Goal: Use online tool/utility: Utilize a website feature to perform a specific function

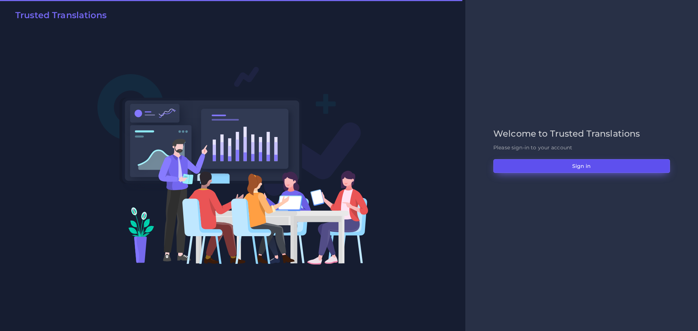
click at [576, 167] on button "Sign in" at bounding box center [582, 166] width 177 height 14
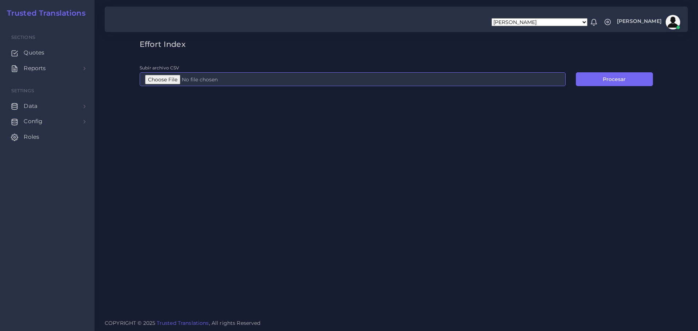
click at [159, 77] on input "Subir archivo CSV" at bounding box center [353, 79] width 426 height 14
type input "C:\fakepath\Post-analyses all languages(Post-analyses all languages) (1).csv"
click at [605, 77] on button "Procesar" at bounding box center [614, 79] width 77 height 14
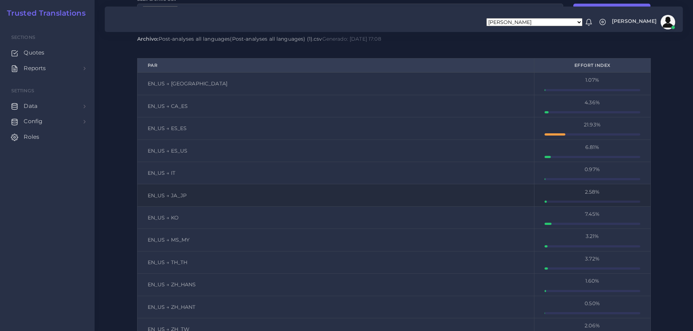
scroll to position [145, 0]
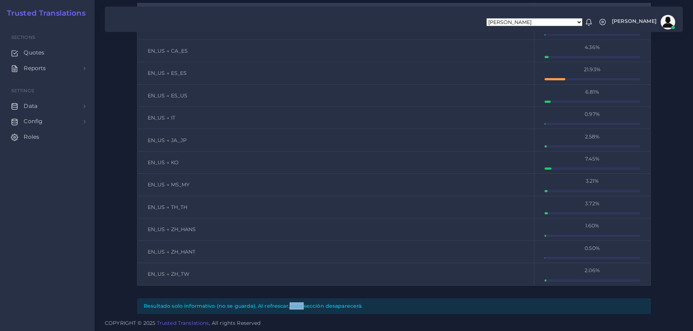
drag, startPoint x: 257, startPoint y: 307, endPoint x: 270, endPoint y: 305, distance: 12.9
click at [270, 305] on div "Resultado solo informativo (no se guarda). Al refrescar, esta sección desaparec…" at bounding box center [394, 307] width 514 height 16
click at [269, 308] on div "Resultado solo informativo (no se guarda). Al refrescar, esta sección desaparec…" at bounding box center [394, 307] width 514 height 16
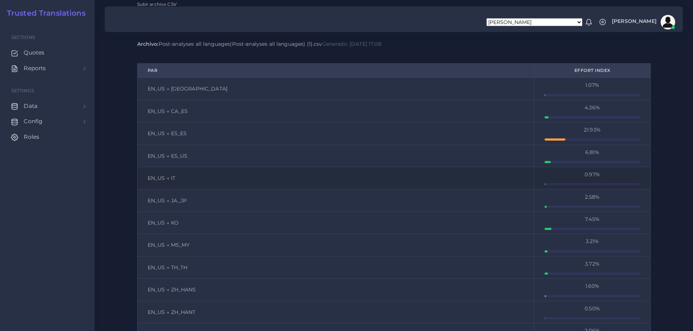
scroll to position [0, 0]
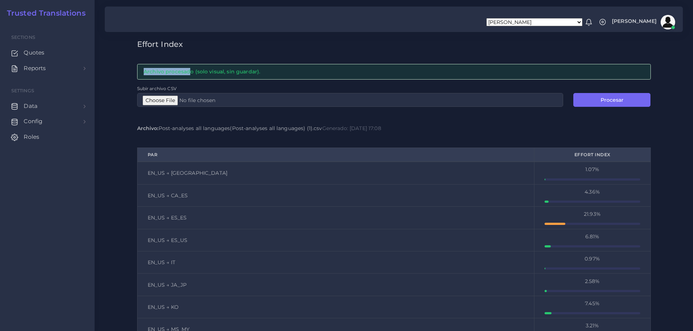
drag, startPoint x: 144, startPoint y: 68, endPoint x: 189, endPoint y: 68, distance: 45.5
click at [189, 68] on div "Archivo procesado (solo visual, sin guardar)." at bounding box center [394, 72] width 514 height 16
copy div "Archivo procesad"
click at [201, 71] on div "Archivo procesado (solo visual, sin guardar)." at bounding box center [394, 72] width 514 height 16
drag, startPoint x: 193, startPoint y: 70, endPoint x: 142, endPoint y: 72, distance: 50.9
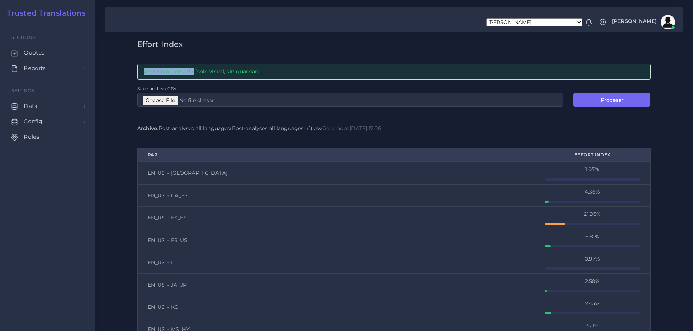
click at [142, 72] on div "Archivo procesado (solo visual, sin guardar)." at bounding box center [394, 72] width 514 height 16
copy div "Archivo procesado"
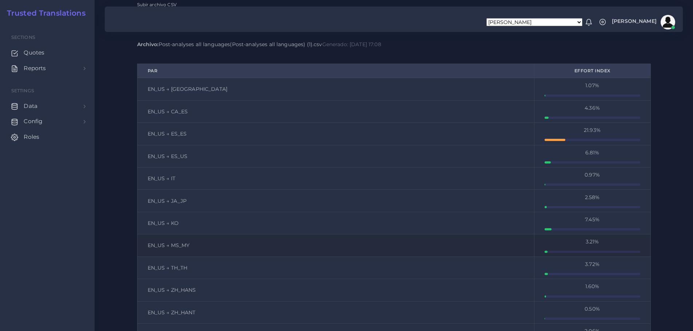
scroll to position [145, 0]
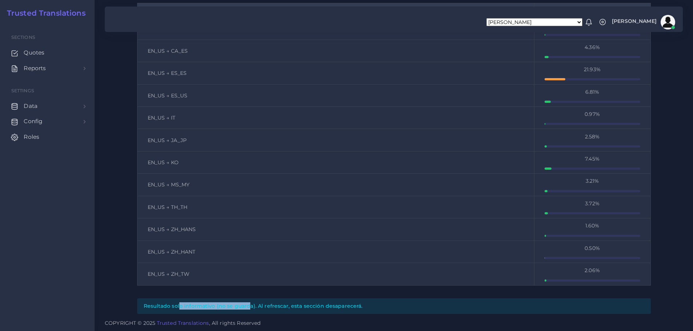
drag, startPoint x: 213, startPoint y: 307, endPoint x: 135, endPoint y: 305, distance: 78.6
click at [135, 305] on div "Effort Index Archivo procesado (solo visual, sin guardar). Subir archivo CSV Pr…" at bounding box center [394, 104] width 524 height 419
copy div "Resultado solo informativo"
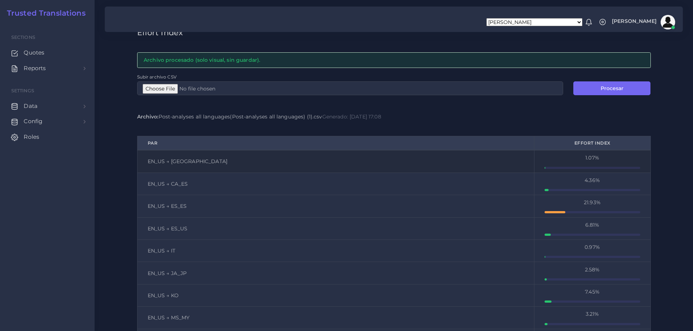
scroll to position [0, 0]
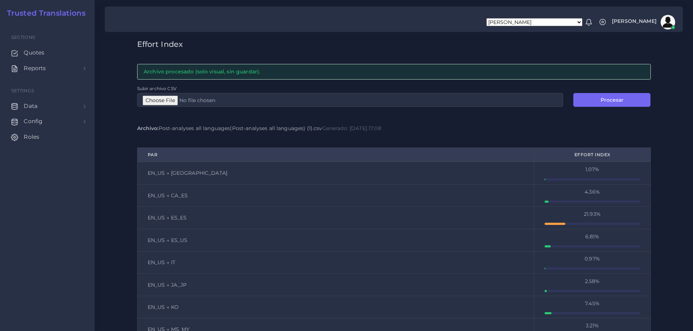
drag, startPoint x: 326, startPoint y: 129, endPoint x: 395, endPoint y: 128, distance: 68.4
click at [395, 128] on div "Archivo: Post-analyses all languages(Post-analyses all languages) (1).csv Gener…" at bounding box center [394, 128] width 514 height 7
click at [407, 128] on div "Archivo: Post-analyses all languages(Post-analyses all languages) (1).csv Gener…" at bounding box center [394, 128] width 514 height 7
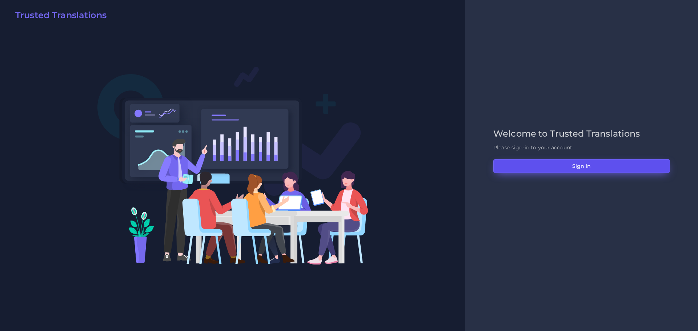
click at [560, 172] on button "Sign in" at bounding box center [582, 166] width 177 height 14
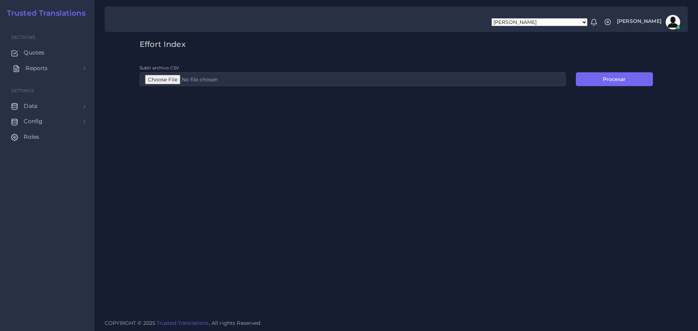
click at [27, 69] on span "Reports" at bounding box center [36, 68] width 22 height 8
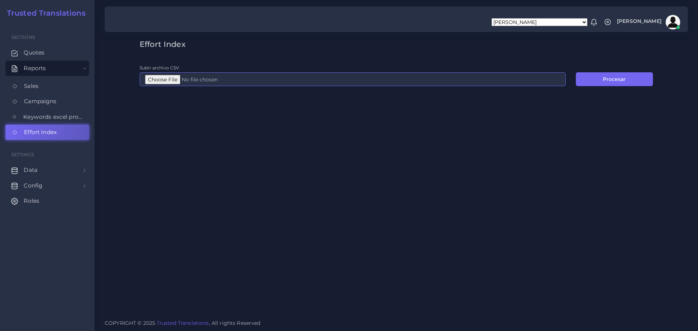
click at [158, 80] on input "Subir archivo CSV" at bounding box center [353, 79] width 426 height 14
type input "C:\fakepath\Post-analyses all languages(Post-analyses all languages) (1).csv"
click at [632, 79] on button "Procesar" at bounding box center [614, 79] width 77 height 14
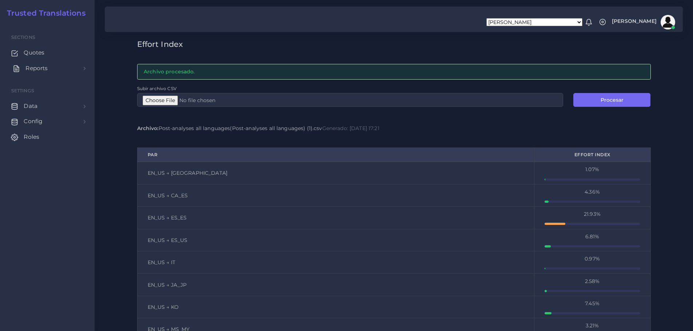
click at [42, 68] on span "Reports" at bounding box center [36, 68] width 22 height 8
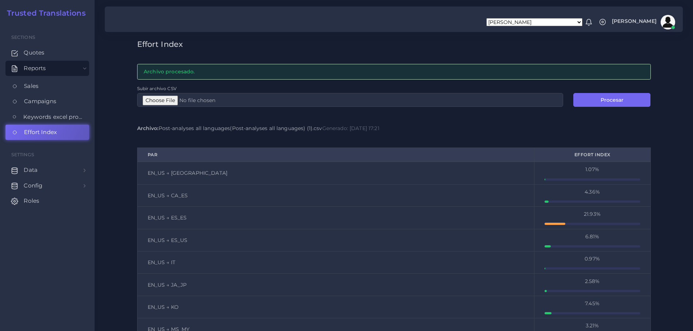
click at [328, 43] on h3 "Effort Index" at bounding box center [394, 44] width 514 height 9
drag, startPoint x: 410, startPoint y: 43, endPoint x: 404, endPoint y: 55, distance: 13.2
click at [410, 43] on h3 "Effort Index" at bounding box center [394, 44] width 514 height 9
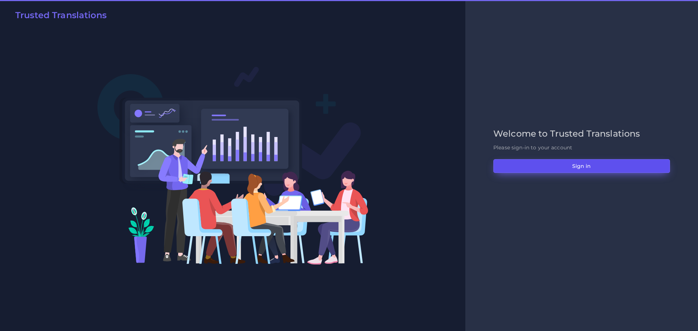
click at [569, 163] on button "Sign in" at bounding box center [582, 166] width 177 height 14
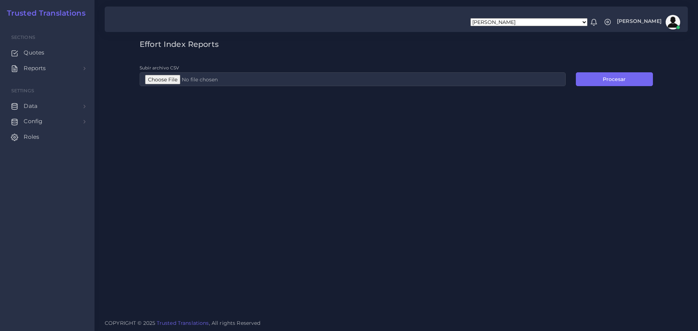
drag, startPoint x: 27, startPoint y: 65, endPoint x: 49, endPoint y: 85, distance: 29.4
click at [27, 65] on span "Reports" at bounding box center [35, 68] width 22 height 8
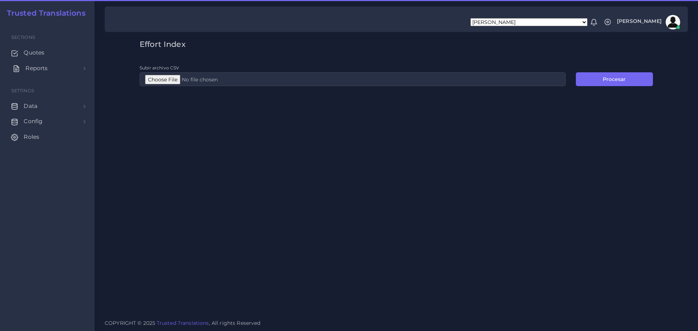
click at [56, 69] on link "Reports" at bounding box center [47, 68] width 84 height 15
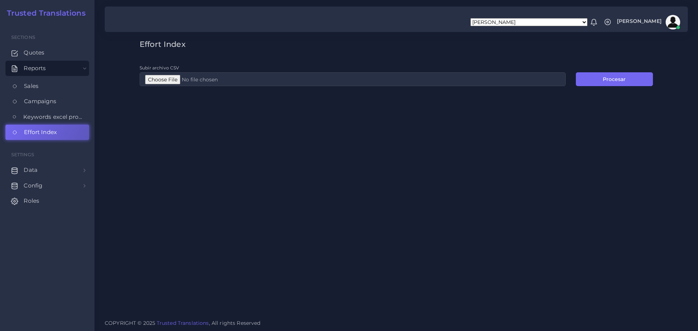
drag, startPoint x: 37, startPoint y: 133, endPoint x: 147, endPoint y: 157, distance: 112.1
click at [37, 133] on span "Effort Index" at bounding box center [40, 132] width 33 height 8
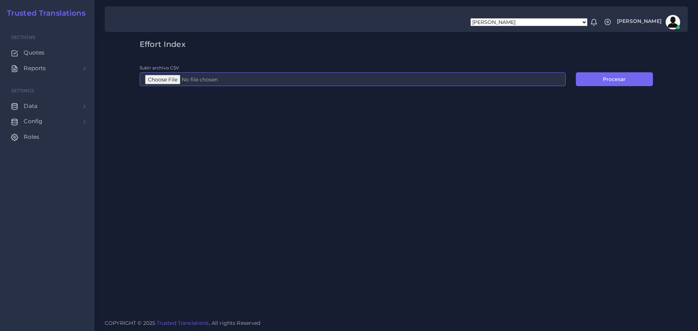
type input "C:\fakepath\Post-analyses all languages(Post-analyses all languages) (1).csv"
click at [610, 74] on button "Procesar" at bounding box center [614, 79] width 77 height 14
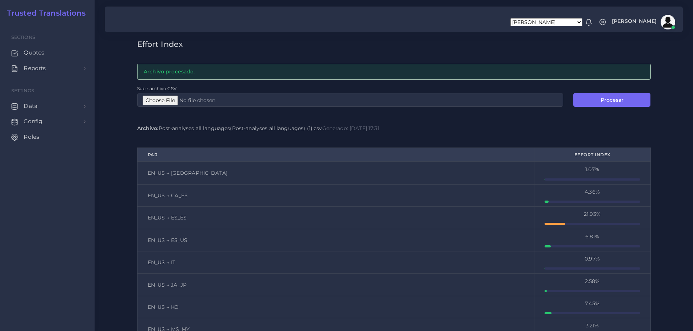
click at [422, 42] on h3 "Effort Index" at bounding box center [394, 44] width 514 height 9
